Goal: Task Accomplishment & Management: Use online tool/utility

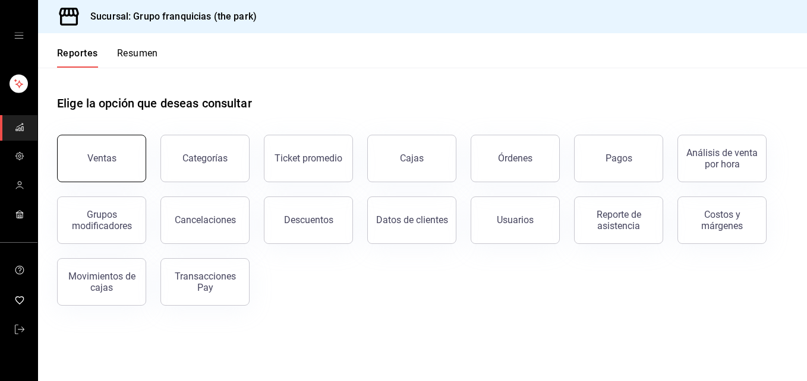
click at [101, 156] on div "Ventas" at bounding box center [101, 158] width 29 height 11
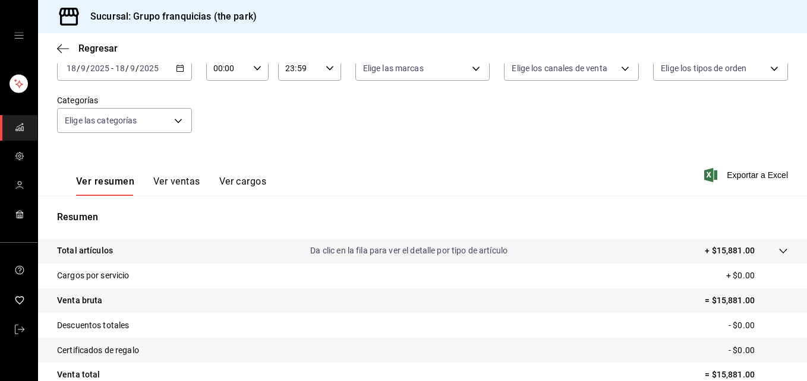
scroll to position [80, 0]
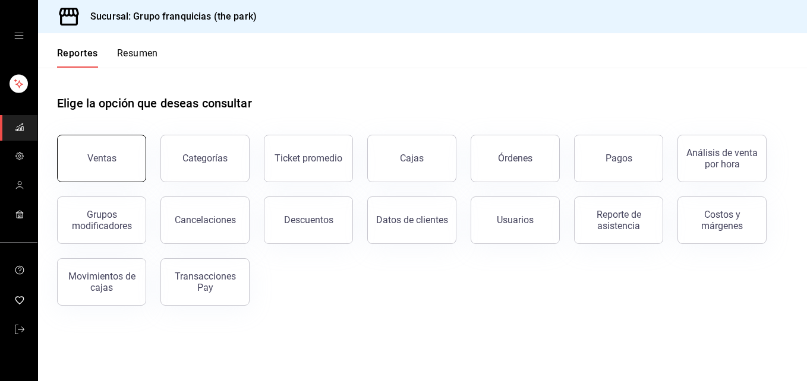
click at [117, 164] on button "Ventas" at bounding box center [101, 159] width 89 height 48
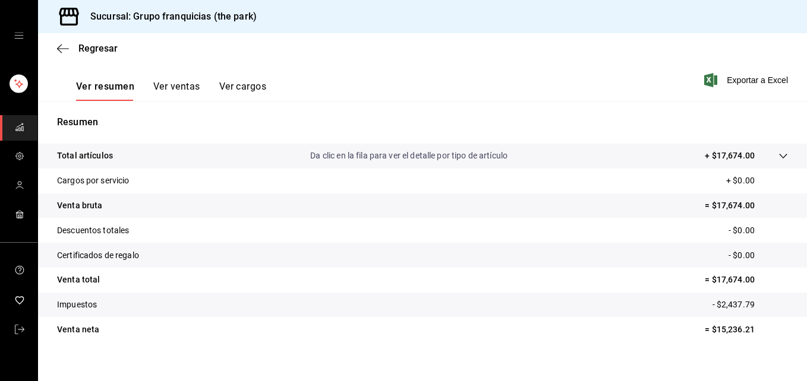
scroll to position [172, 0]
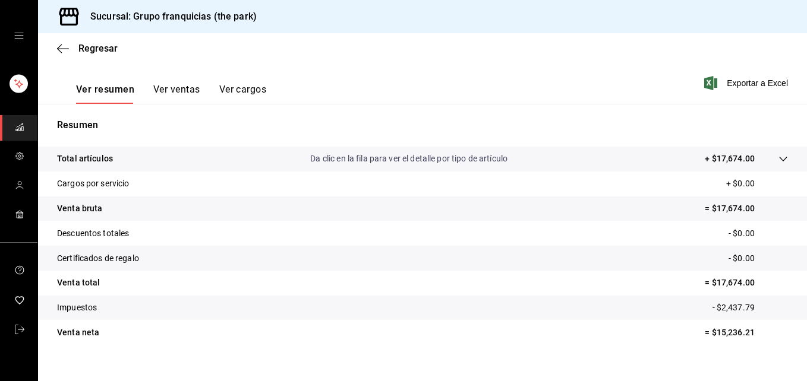
click at [549, 364] on div "Ventas Los artículos listados no incluyen descuentos de orden y el filtro de fe…" at bounding box center [422, 139] width 769 height 477
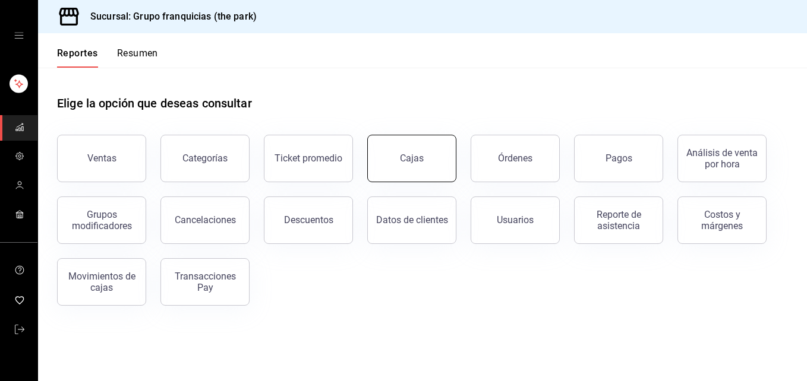
click at [420, 146] on link "Cajas" at bounding box center [411, 159] width 89 height 48
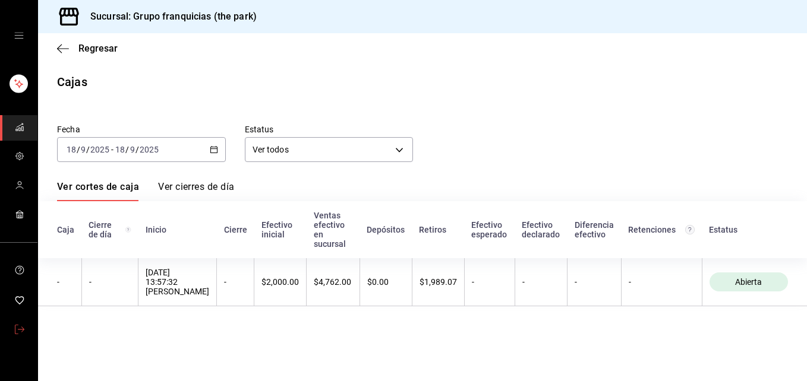
click at [17, 332] on icon "mailbox folders" at bounding box center [20, 330] width 10 height 10
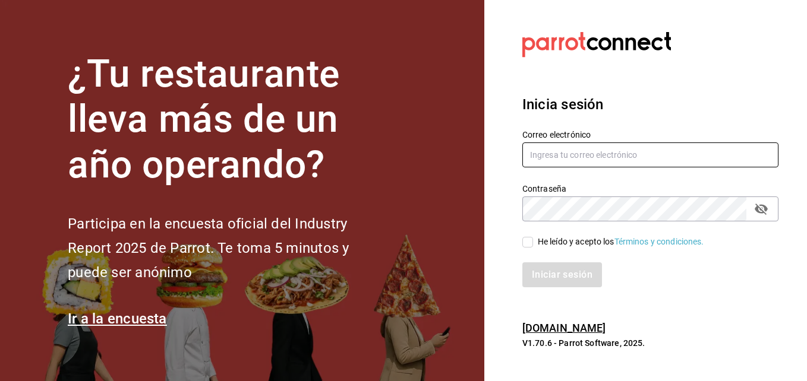
type input "[EMAIL_ADDRESS][DOMAIN_NAME]"
click at [528, 244] on input "He leído y acepto los Términos y condiciones." at bounding box center [527, 242] width 11 height 11
checkbox input "true"
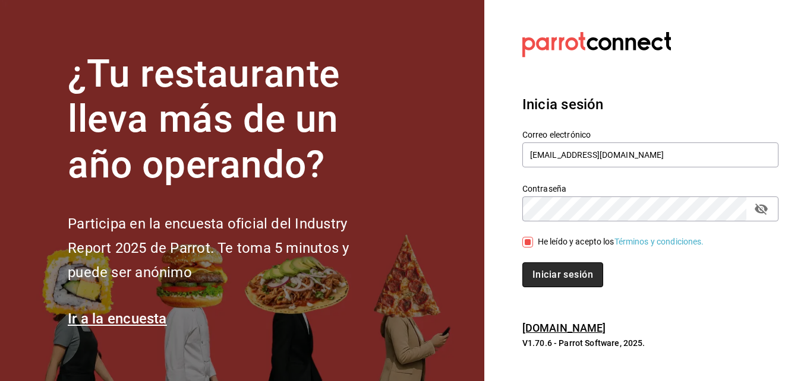
click at [554, 275] on button "Iniciar sesión" at bounding box center [562, 275] width 81 height 25
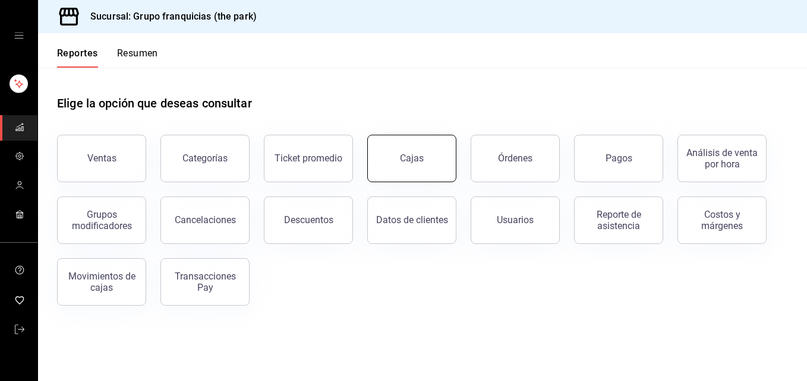
click at [396, 165] on link "Cajas" at bounding box center [411, 159] width 89 height 48
